Goal: Task Accomplishment & Management: Manage account settings

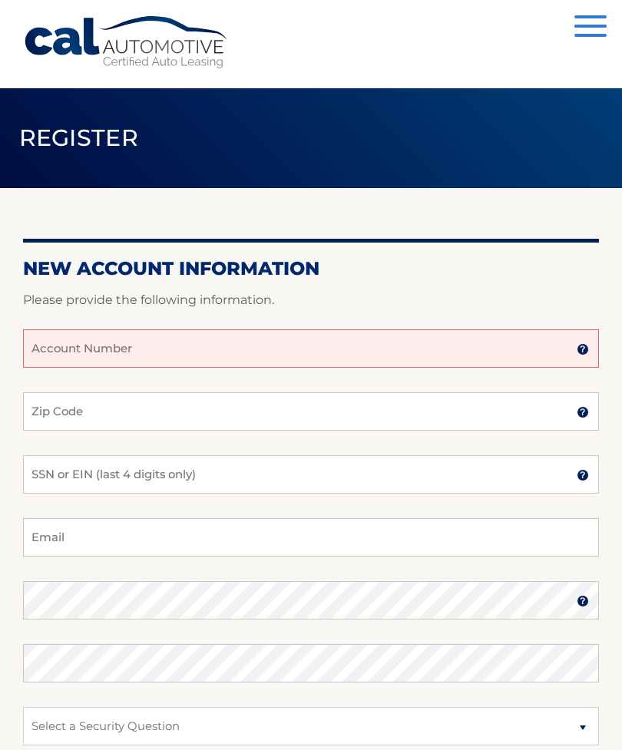
click at [170, 347] on input "Account Number" at bounding box center [310, 348] width 575 height 38
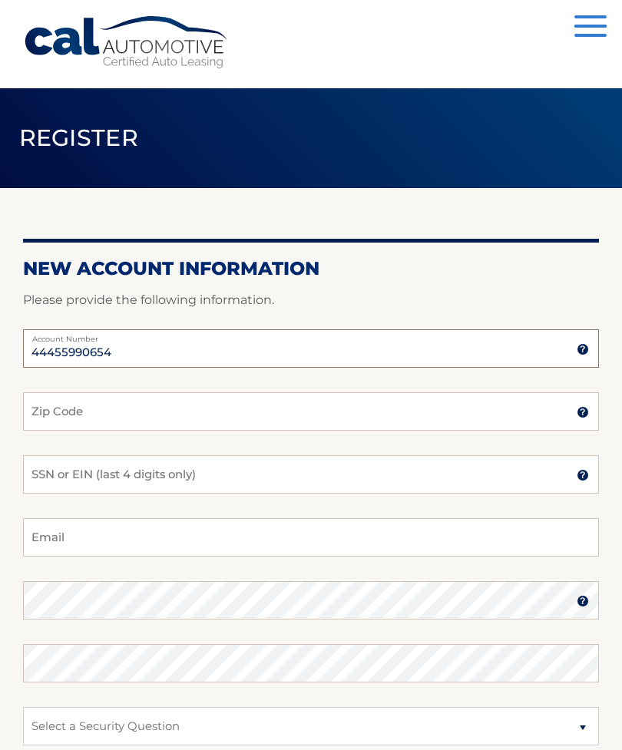
type input "44455990654"
click at [363, 419] on input "Zip Code" at bounding box center [310, 411] width 575 height 38
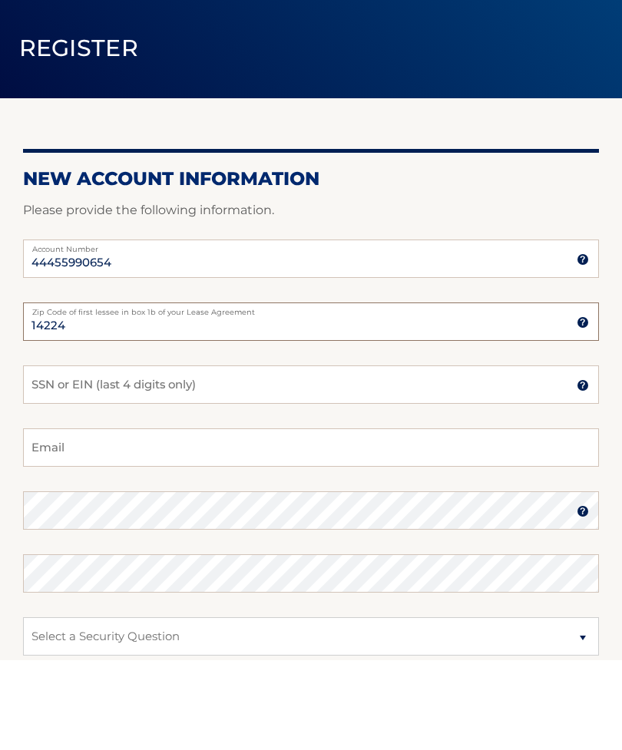
type input "14224"
click at [238, 455] on input "SSN or EIN (last 4 digits only)" at bounding box center [310, 474] width 575 height 38
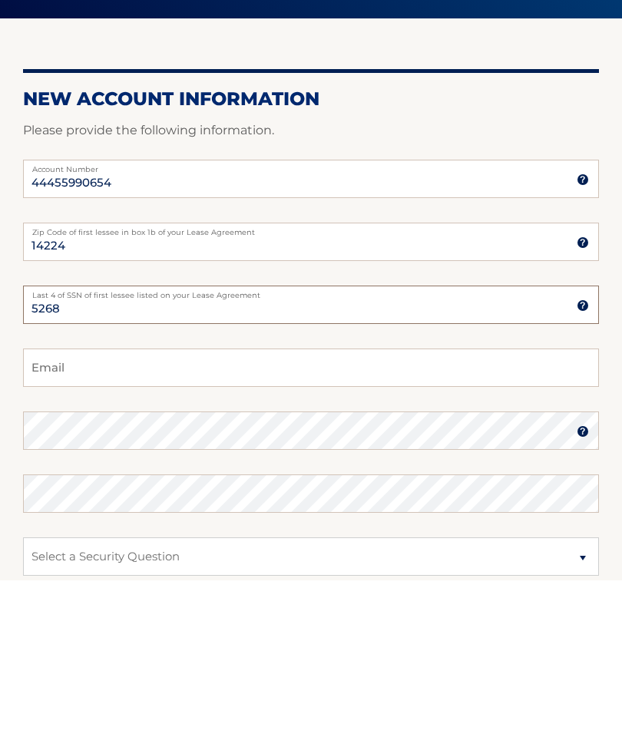
type input "5268"
click at [284, 518] on input "Email" at bounding box center [310, 537] width 575 height 38
type input "debb3480@gmail.com"
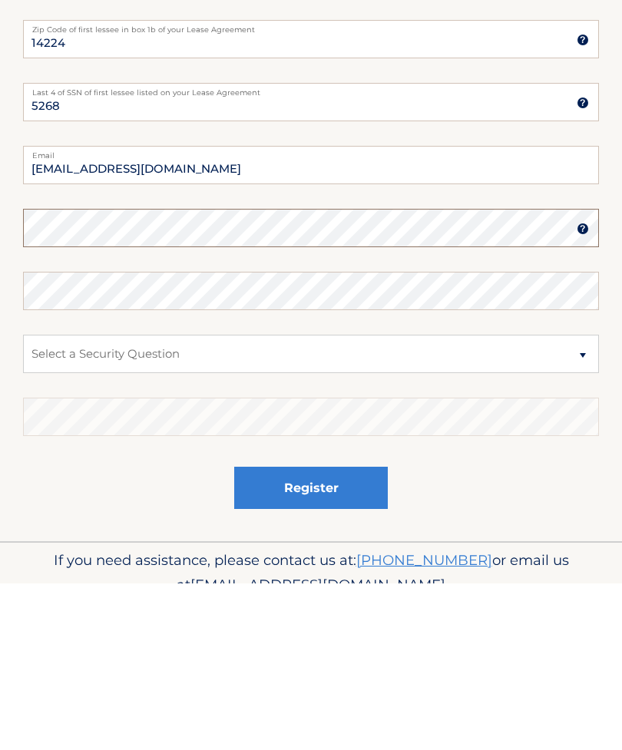
scroll to position [209, 0]
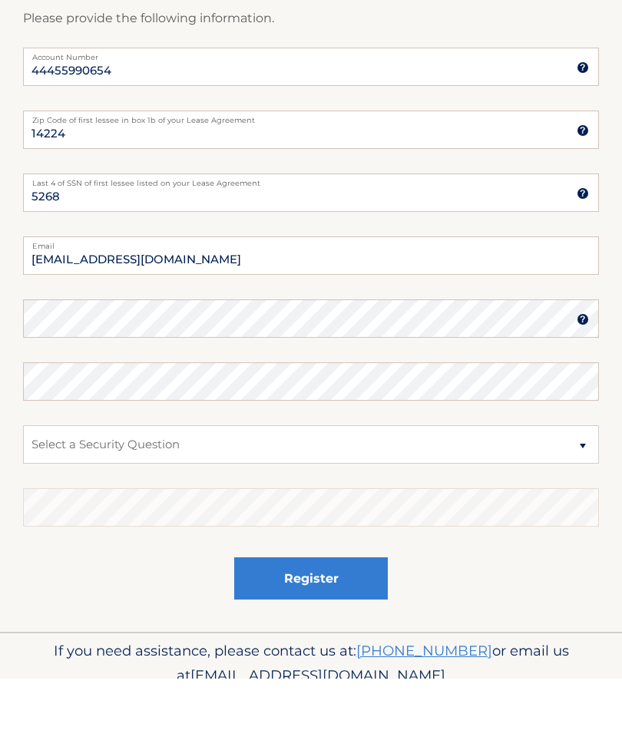
click at [584, 385] on img at bounding box center [582, 391] width 12 height 12
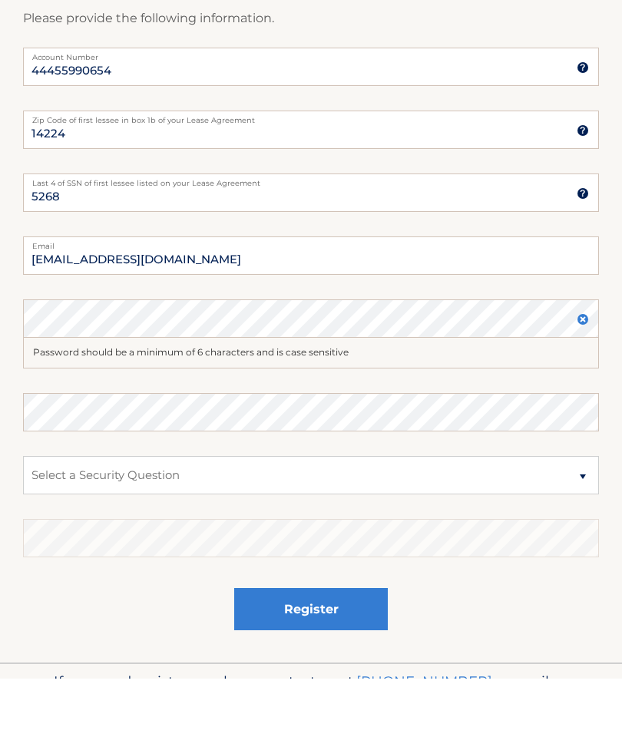
scroll to position [229, 0]
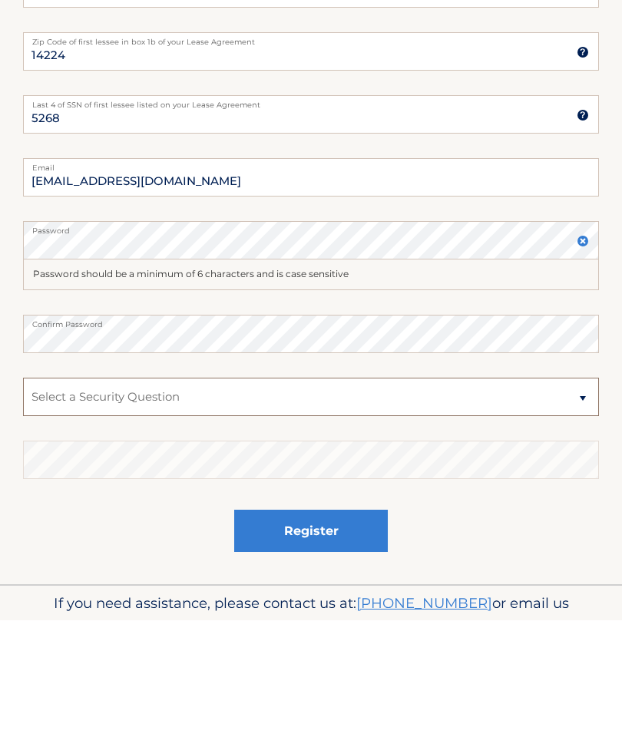
click at [585, 508] on select "Select a Security Question What was the name of your elementary school? What is…" at bounding box center [310, 527] width 575 height 38
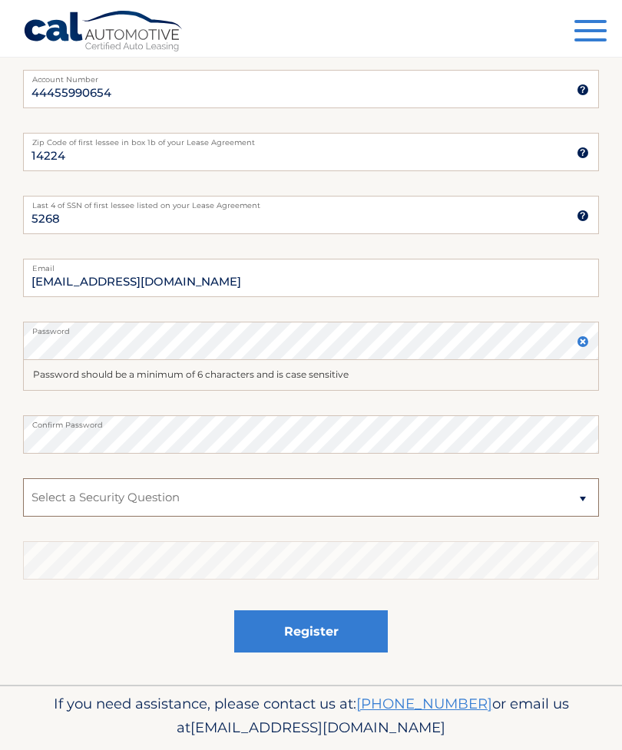
select select "3"
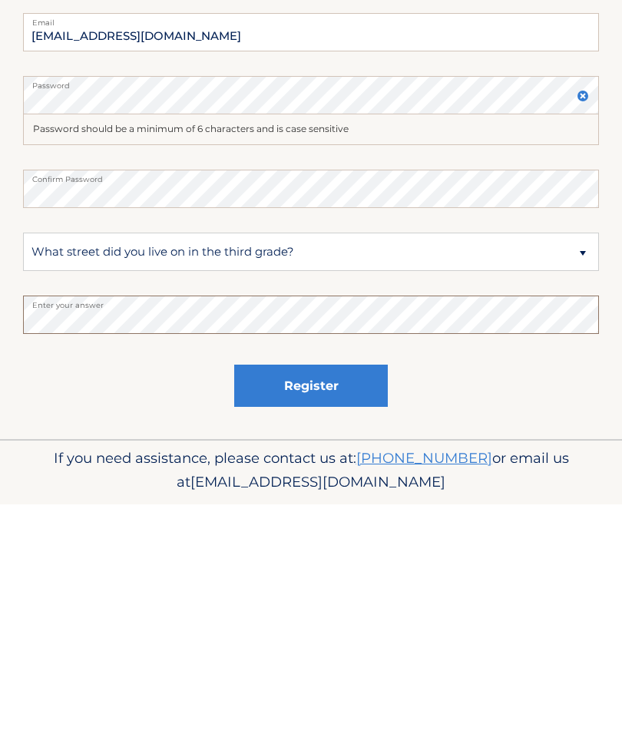
scroll to position [308, 0]
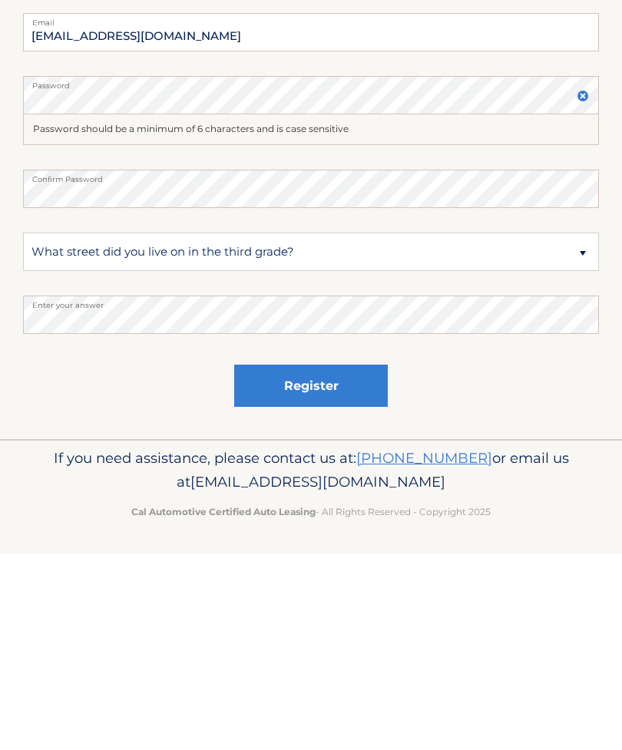
click at [330, 561] on button "Register" at bounding box center [310, 582] width 153 height 42
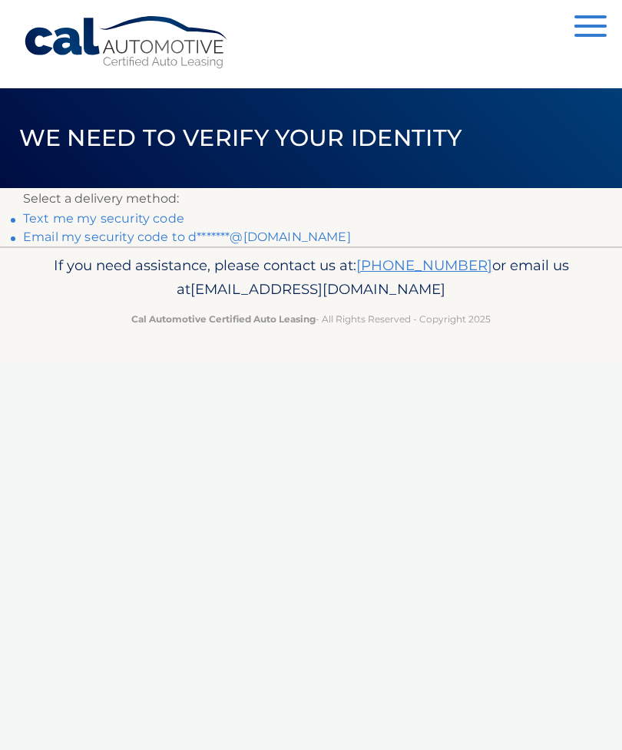
click at [141, 216] on link "Text me my security code" at bounding box center [103, 218] width 161 height 15
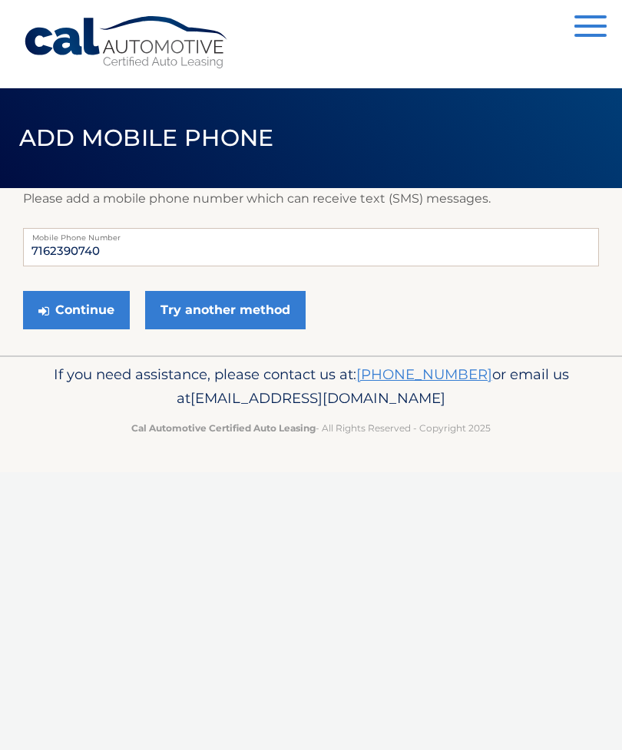
click at [85, 315] on button "Continue" at bounding box center [76, 310] width 107 height 38
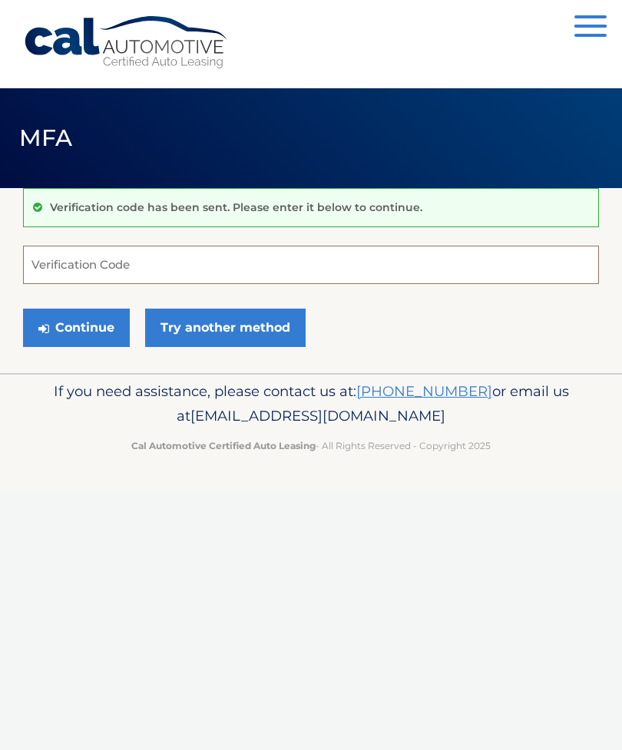
click at [170, 261] on input "Verification Code" at bounding box center [310, 265] width 575 height 38
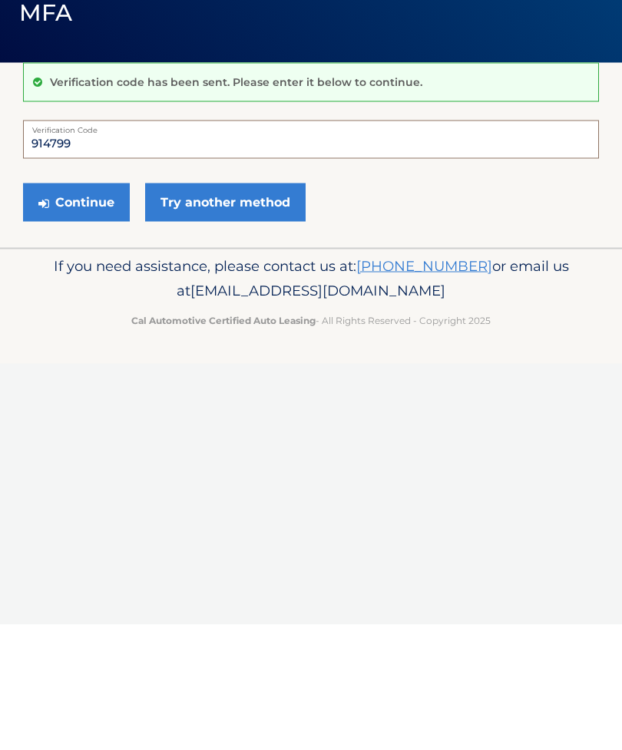
type input "914799"
click at [533, 429] on div "Cal Automotive Menu Dashboard FAQ's Logout MFA" at bounding box center [311, 375] width 622 height 750
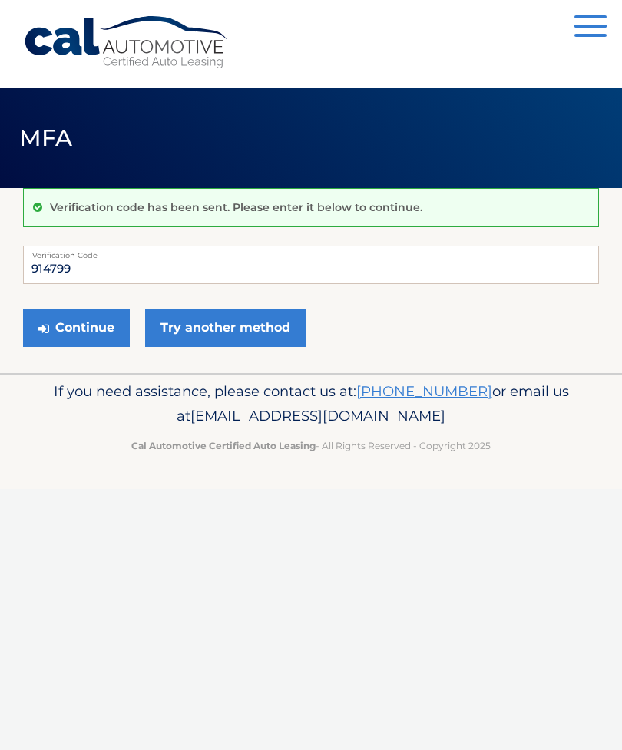
click at [81, 326] on button "Continue" at bounding box center [76, 327] width 107 height 38
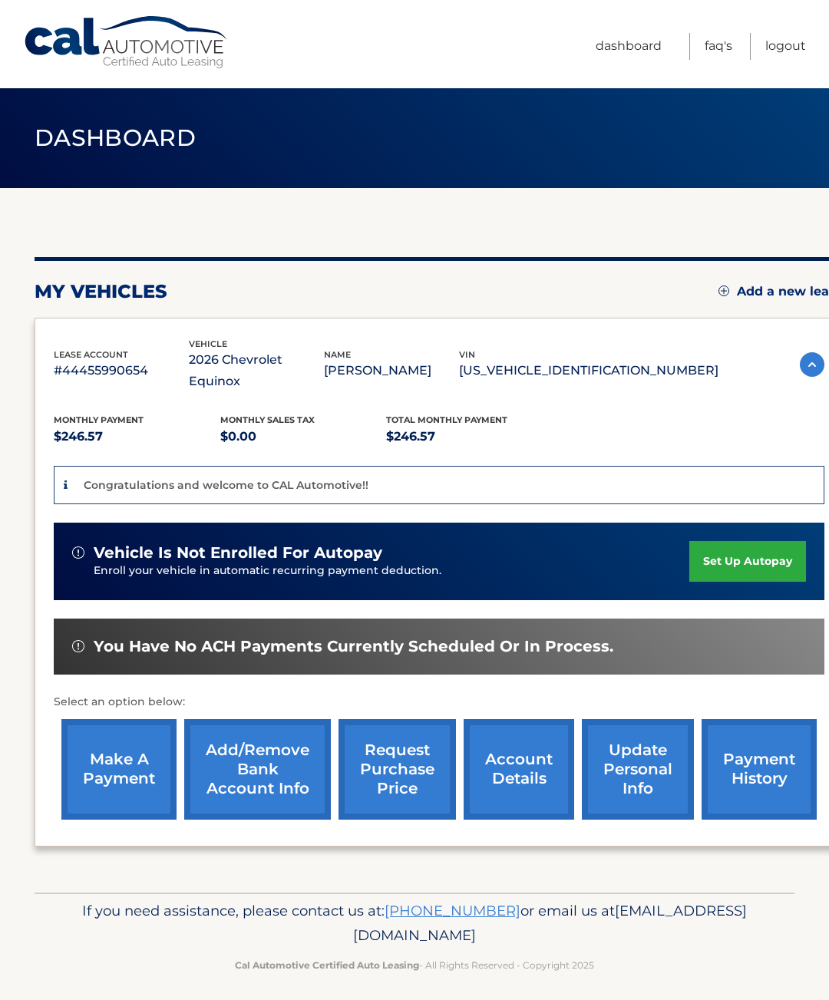
click at [734, 541] on link "set up autopay" at bounding box center [747, 561] width 117 height 41
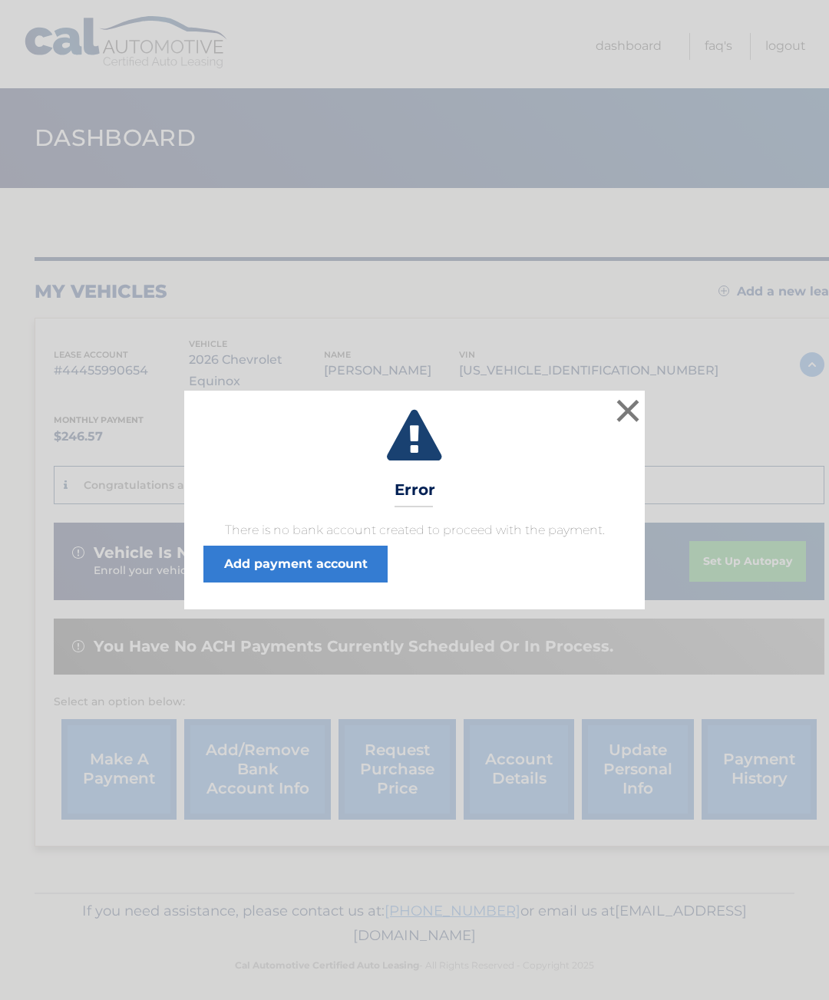
click at [311, 561] on link "Add payment account" at bounding box center [295, 564] width 184 height 37
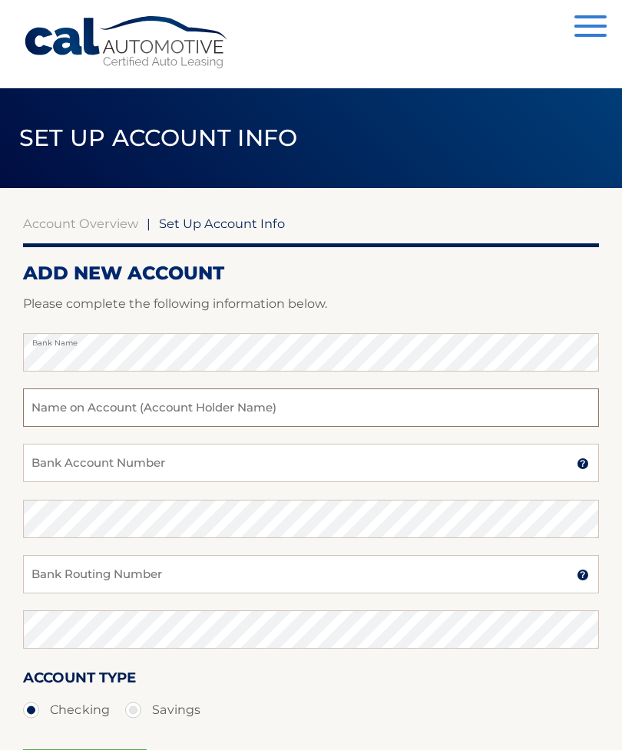
click at [264, 408] on input "text" at bounding box center [310, 407] width 575 height 38
type input "Deborah Boeheim"
click at [222, 472] on input "Bank Account Number" at bounding box center [310, 463] width 575 height 38
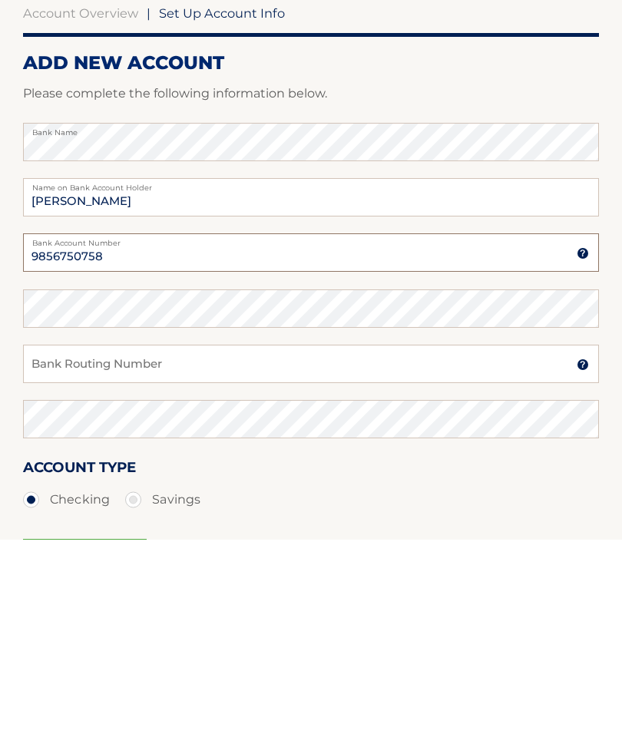
type input "9856750758"
click at [233, 555] on input "Bank Routing Number" at bounding box center [310, 574] width 575 height 38
type input "022000046"
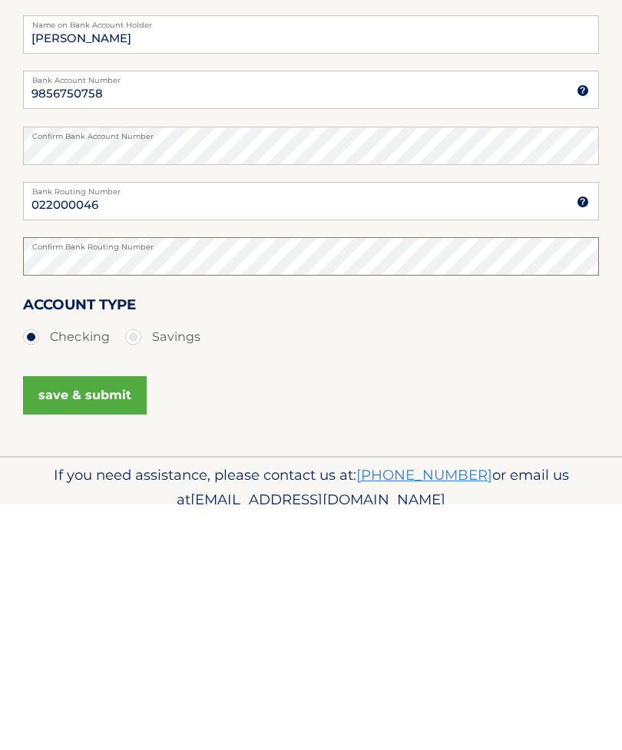
scroll to position [131, 0]
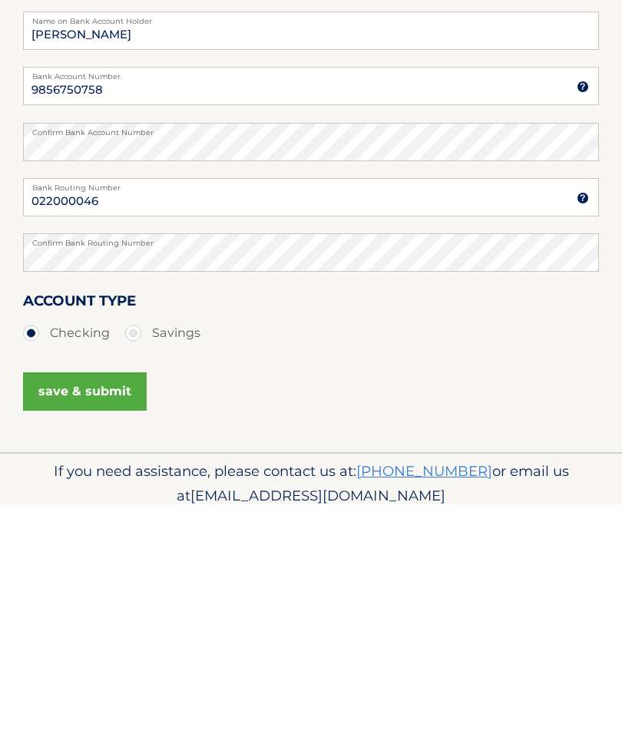
click at [101, 618] on button "save & submit" at bounding box center [85, 637] width 124 height 38
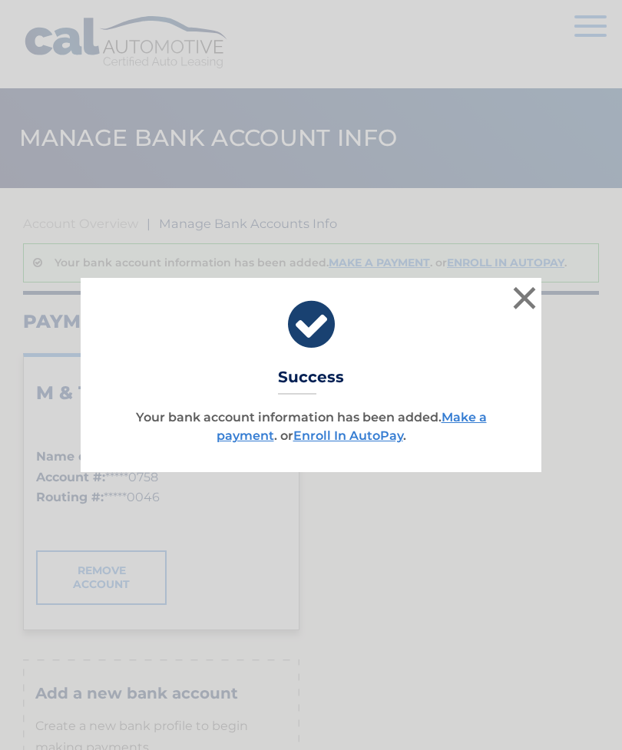
click at [345, 430] on link "Enroll In AutoPay" at bounding box center [348, 435] width 110 height 15
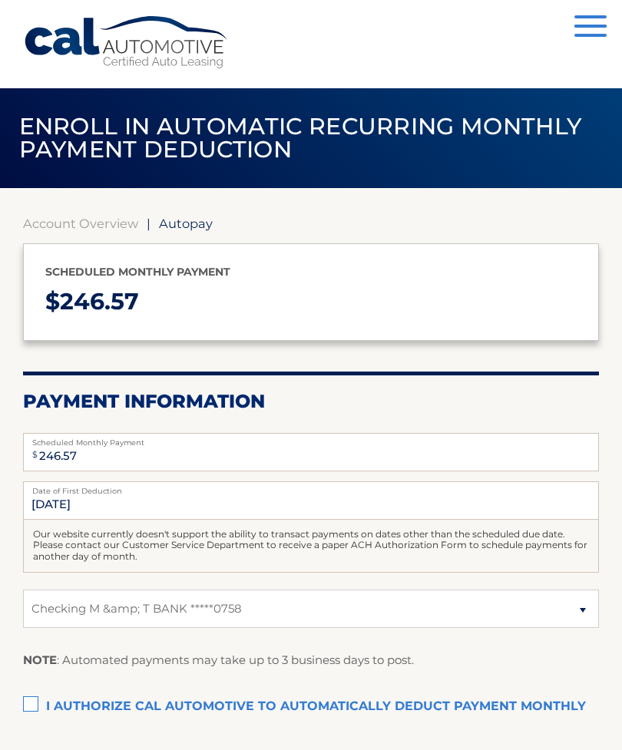
select select "MmVhZTc1MjYtNDFmMS00NTY1LWEwMzUtZDNkZTYxOTBkYmZl"
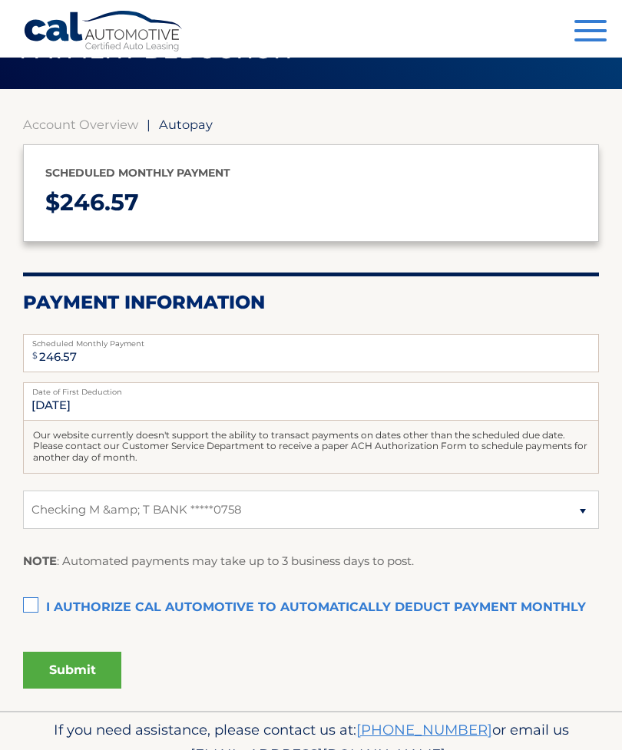
scroll to position [108, 0]
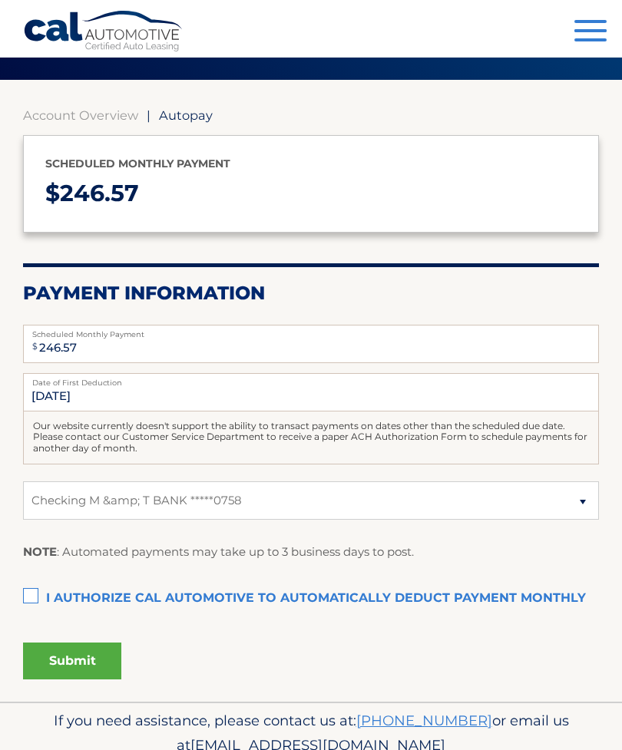
click at [38, 591] on label "I authorize cal automotive to automatically deduct payment monthly This checkbo…" at bounding box center [310, 598] width 575 height 31
click at [0, 0] on input "I authorize cal automotive to automatically deduct payment monthly This checkbo…" at bounding box center [0, 0] width 0 height 0
click at [79, 658] on button "Submit" at bounding box center [72, 660] width 98 height 37
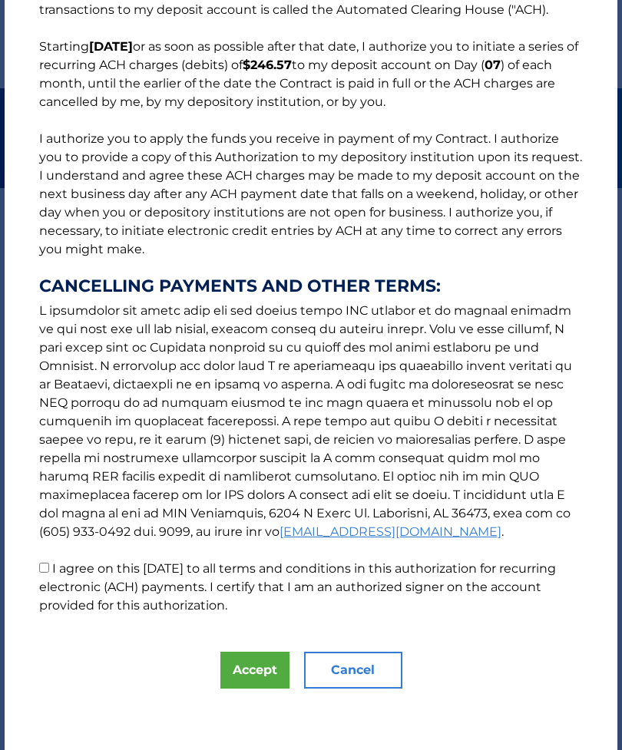
scroll to position [123, 0]
click at [48, 569] on input "I agree on this 08/27/2025 to all terms and conditions in this authorization fo…" at bounding box center [44, 567] width 10 height 10
checkbox input "true"
click at [262, 672] on button "Accept" at bounding box center [254, 669] width 69 height 37
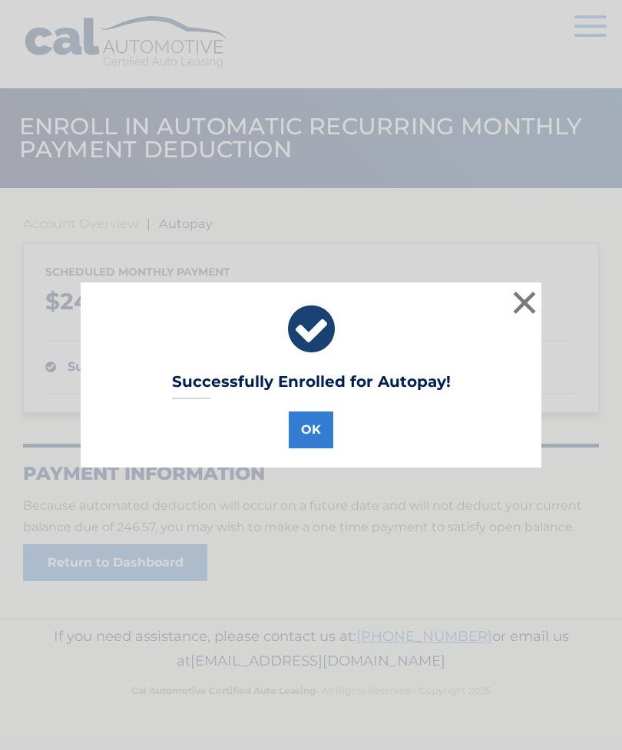
click at [325, 440] on button "OK" at bounding box center [311, 429] width 45 height 37
